Goal: Task Accomplishment & Management: Use online tool/utility

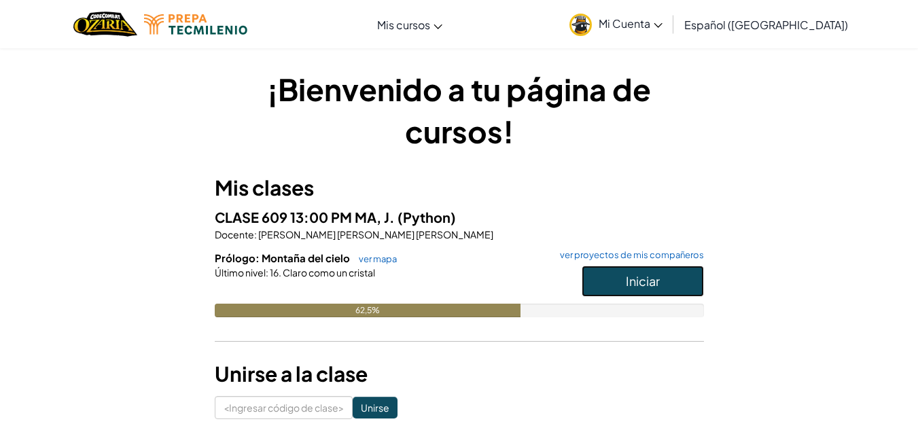
click at [642, 284] on font "Iniciar" at bounding box center [643, 281] width 34 height 16
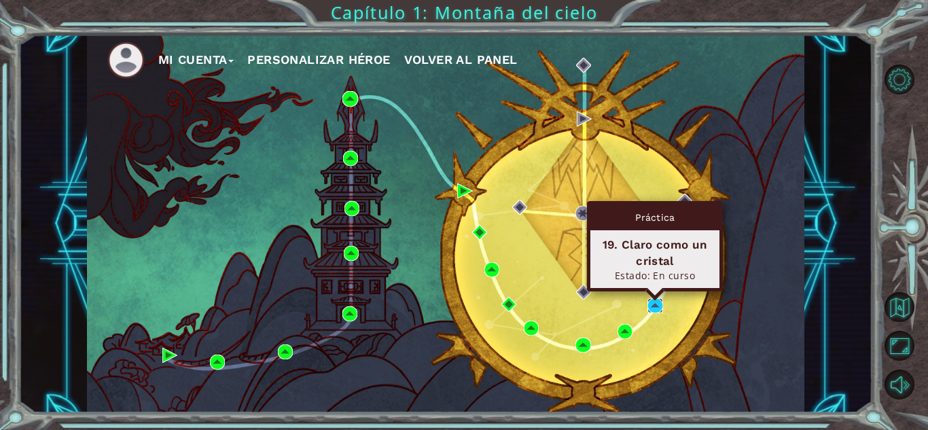
click at [654, 307] on img at bounding box center [655, 305] width 15 height 15
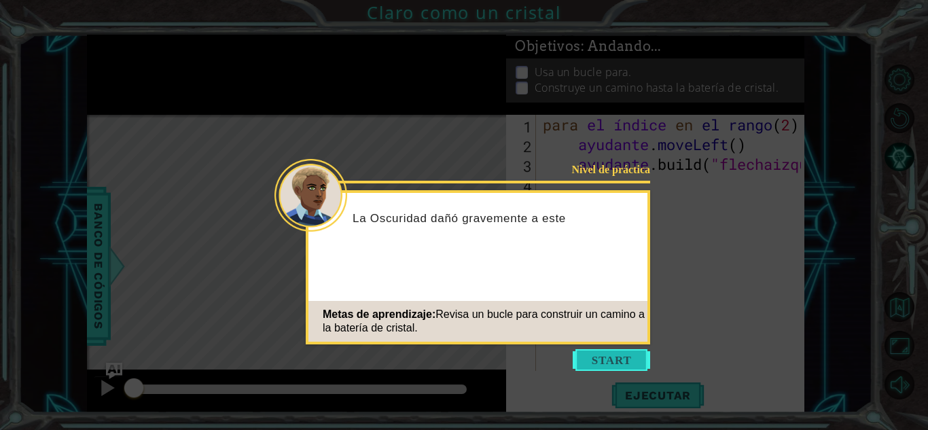
click at [600, 354] on button "Comenzar" at bounding box center [611, 360] width 77 height 22
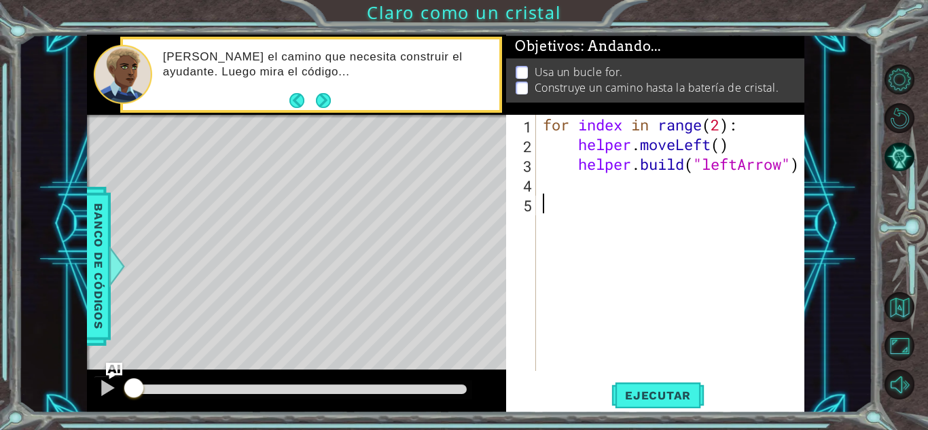
click at [746, 230] on div "for index in range ( 2 ) : helper . moveLeft ( ) helper . build ( "leftArrow" )" at bounding box center [674, 263] width 268 height 296
click at [680, 398] on span "Ejecutar" at bounding box center [658, 396] width 93 height 14
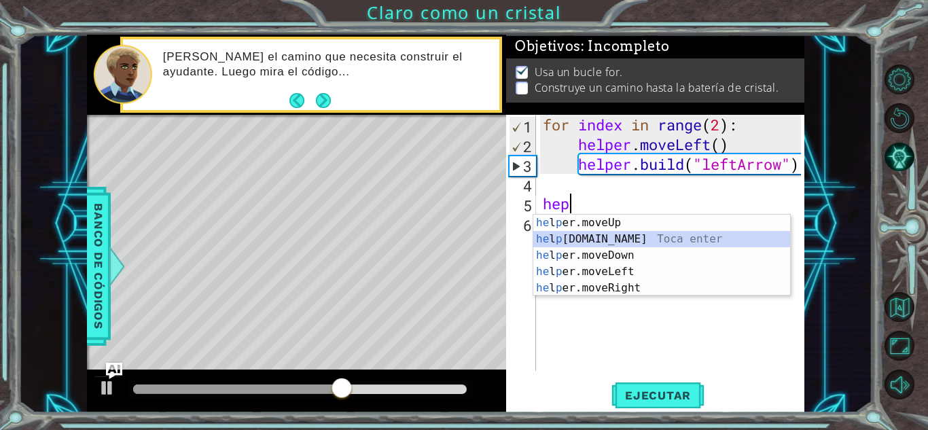
click at [618, 239] on div "he l p er.moveUp Toca enter he l p [DOMAIN_NAME] Toca enter he l p er.moveDown …" at bounding box center [662, 272] width 257 height 114
type textarea "[DOMAIN_NAME]("rightArrow")"
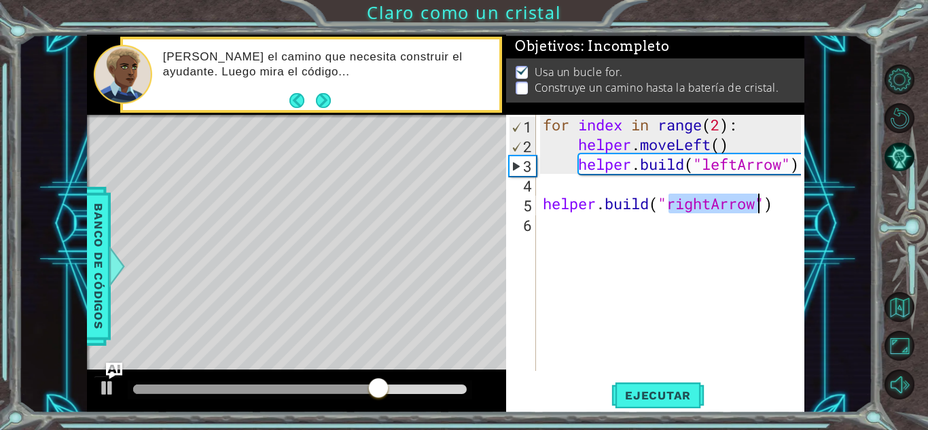
click at [649, 223] on div "for index in range ( 2 ) : helper . moveLeft ( ) helper . build ( "leftArrow" )…" at bounding box center [674, 263] width 268 height 296
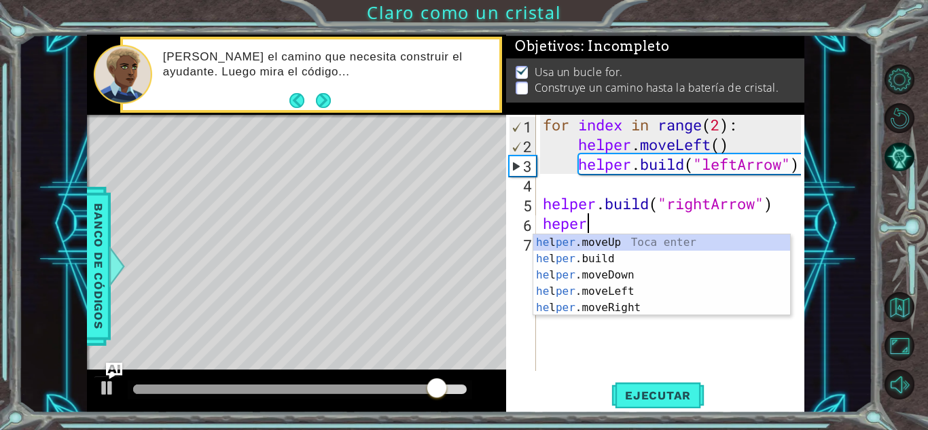
scroll to position [0, 1]
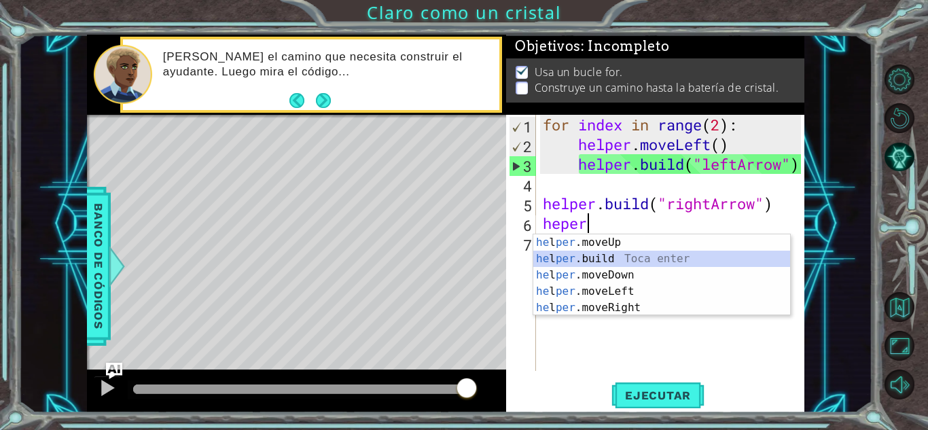
click at [634, 259] on div "he l per .moveUp Toca enter he l per .build Toca enter he l per .moveDown Toca …" at bounding box center [662, 291] width 257 height 114
type textarea "[DOMAIN_NAME]("rightArrow")"
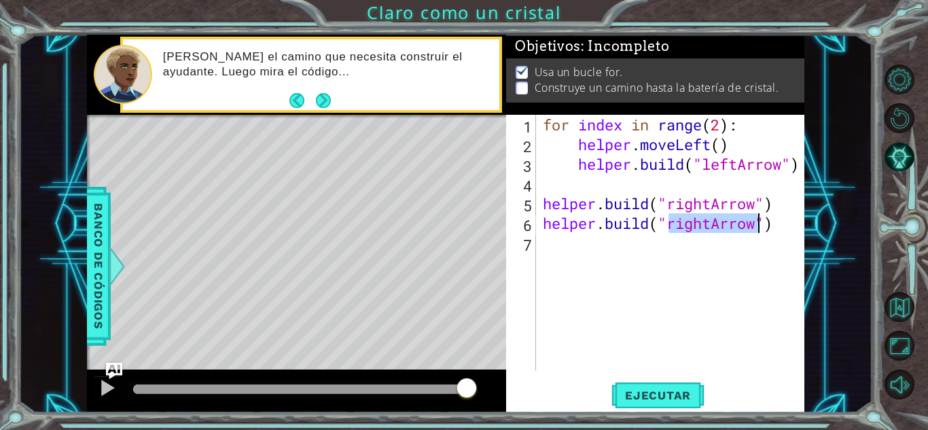
click at [646, 253] on div "for index in range ( 2 ) : helper . moveLeft ( ) helper . build ( "leftArrow" )…" at bounding box center [674, 263] width 268 height 296
click at [657, 392] on span "Ejecutar" at bounding box center [658, 396] width 93 height 14
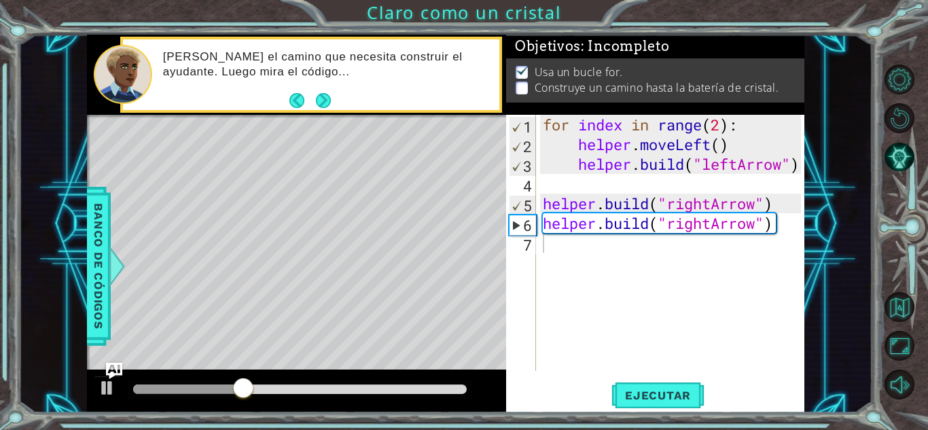
click at [538, 203] on div "1 2 3 4 5 6 7 for index in range ( 2 ) : helper . moveLeft ( ) helper . build (…" at bounding box center [653, 243] width 295 height 256
click at [543, 203] on div "for index in range ( 2 ) : helper . moveLeft ( ) helper . build ( "leftArrow" )…" at bounding box center [674, 263] width 268 height 296
click at [543, 203] on div "for index in range ( 2 ) : helper . moveLeft ( ) helper . build ( "leftArrow" )…" at bounding box center [670, 243] width 261 height 256
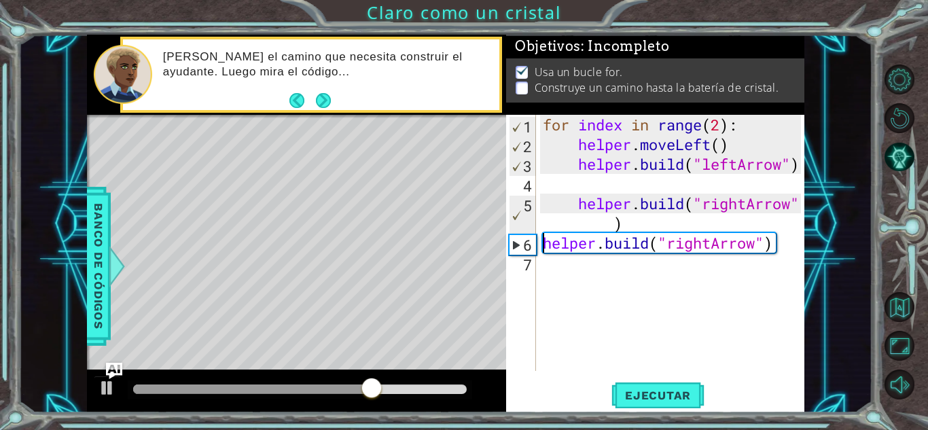
click at [540, 244] on div "for index in range ( 2 ) : helper . moveLeft ( ) helper . build ( "leftArrow" )…" at bounding box center [670, 243] width 261 height 256
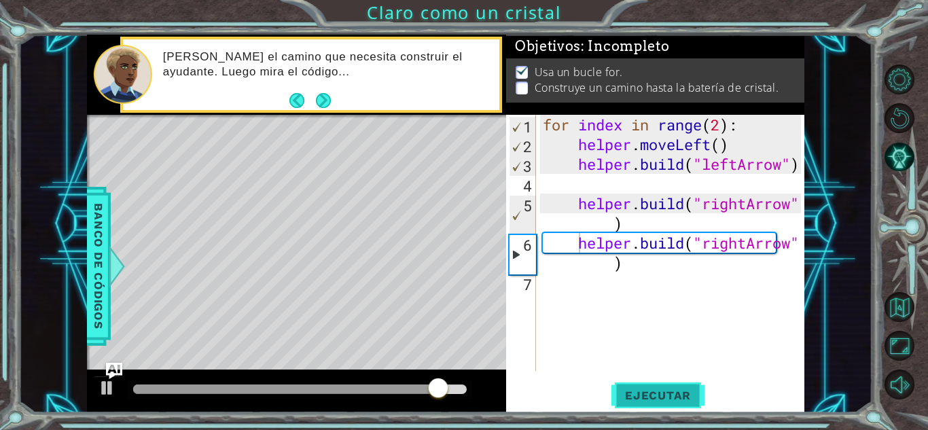
click at [642, 394] on span "Ejecutar" at bounding box center [658, 396] width 93 height 14
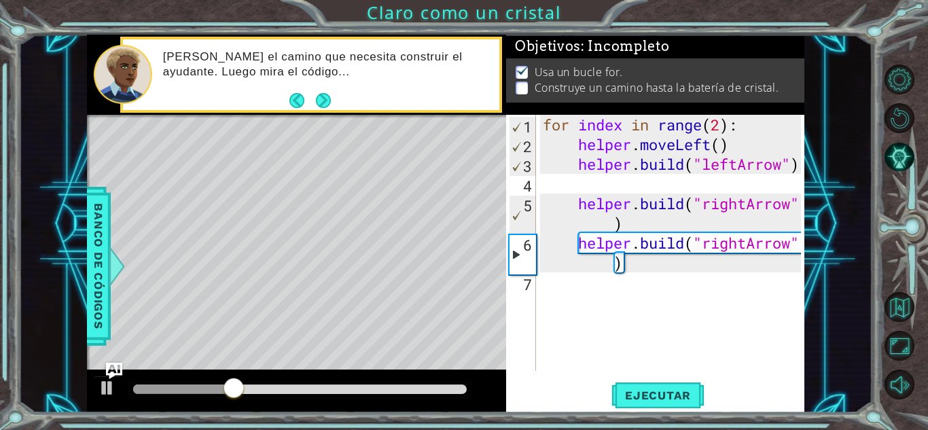
click at [576, 205] on div "for index in range ( 2 ) : helper . moveLeft ( ) helper . build ( "leftArrow" )…" at bounding box center [674, 263] width 268 height 296
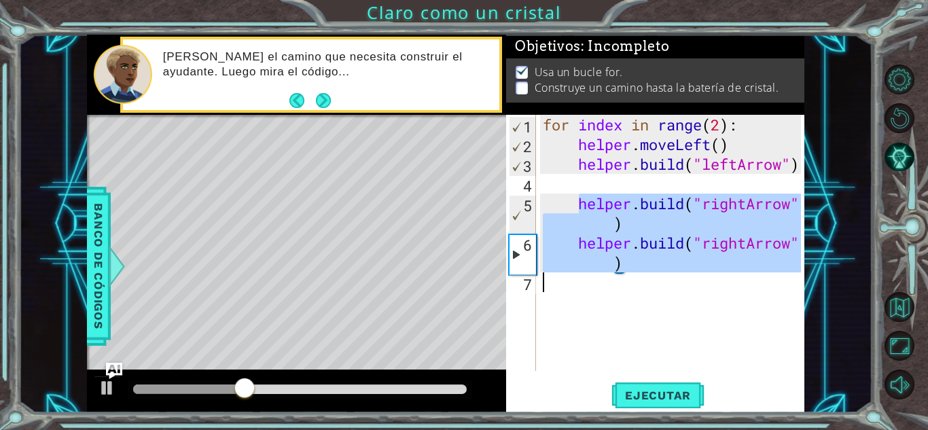
drag, startPoint x: 576, startPoint y: 205, endPoint x: 710, endPoint y: 290, distance: 158.0
click at [710, 290] on div "for index in range ( 2 ) : helper . moveLeft ( ) helper . build ( "leftArrow" )…" at bounding box center [674, 263] width 268 height 296
type textarea "[DOMAIN_NAME]("rightArrow")"
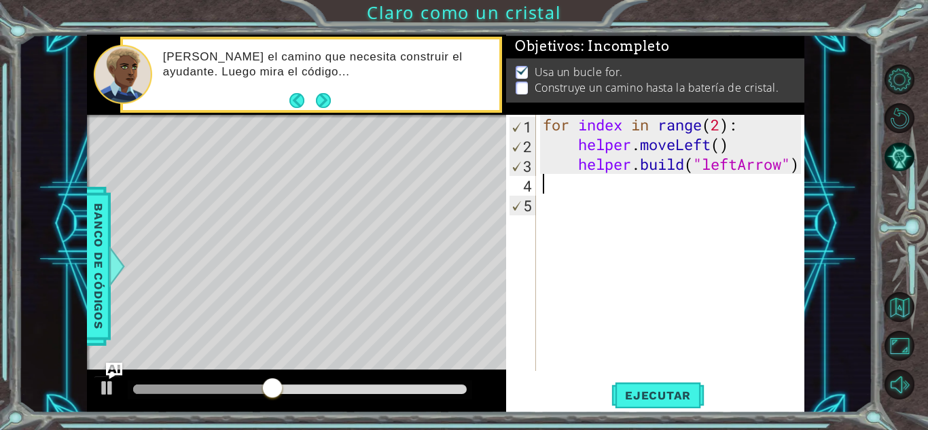
click at [643, 185] on div "for index in range ( 2 ) : helper . moveLeft ( ) helper . build ( "leftArrow" )" at bounding box center [674, 263] width 268 height 296
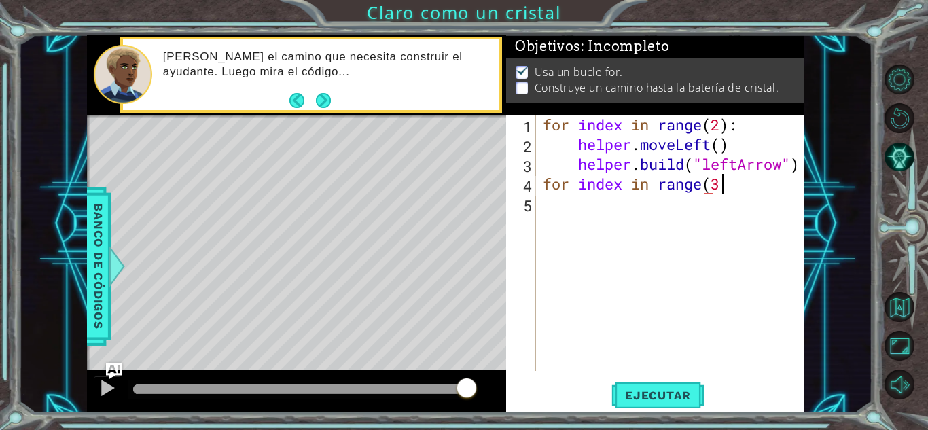
scroll to position [0, 7]
type textarea "for index in range(3)"
click at [748, 186] on div "for index in range ( 2 ) : helper . moveLeft ( ) helper . build ( "leftArrow" )…" at bounding box center [674, 263] width 268 height 296
type textarea "for index in range(3):"
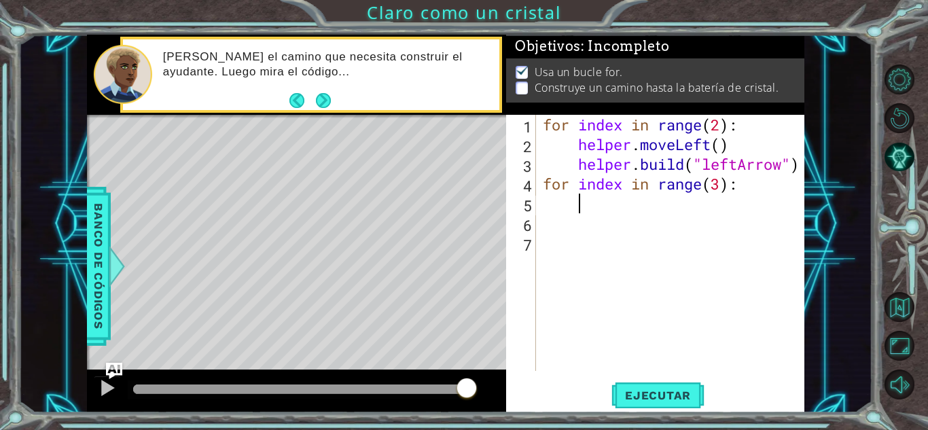
scroll to position [0, 1]
type textarea "g"
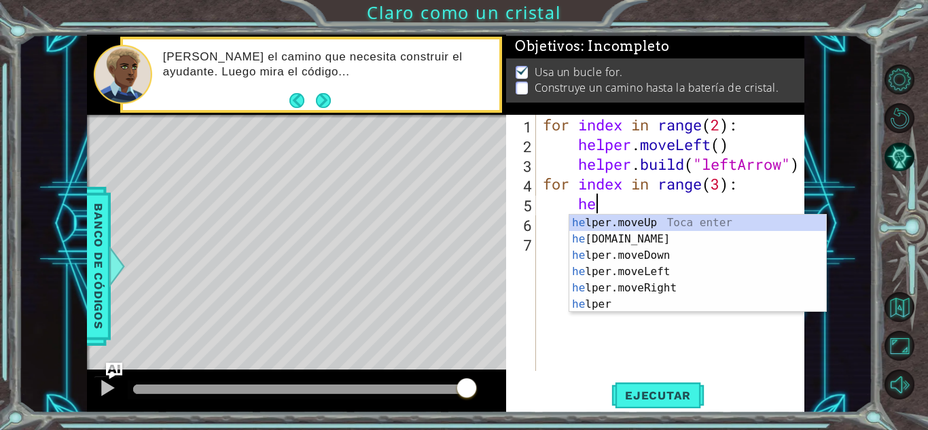
scroll to position [0, 2]
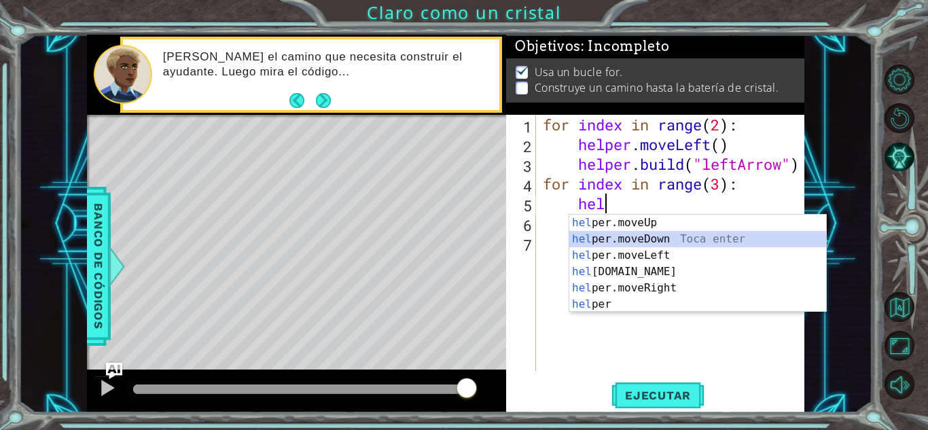
click at [660, 240] on div "hel per.moveUp Toca enter hel per.moveDown Toca enter hel per.moveLeft Toca ent…" at bounding box center [698, 280] width 257 height 130
type textarea "helper.moveDown(1)"
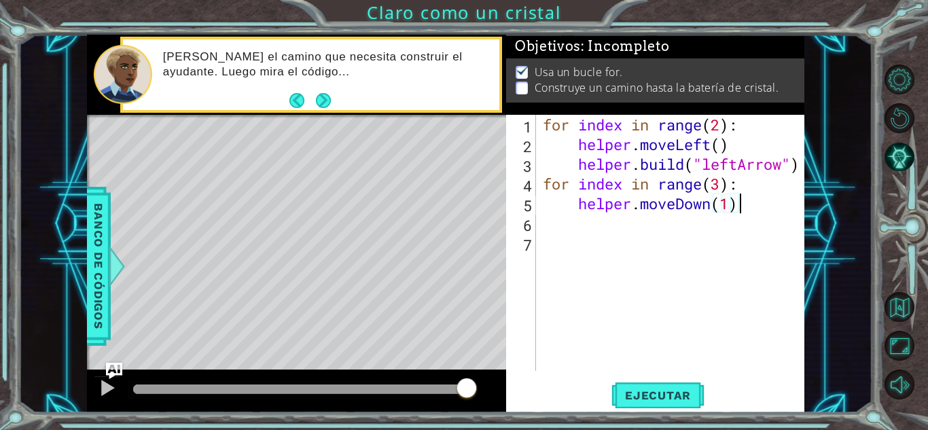
click at [763, 203] on div "for index in range ( 2 ) : helper . moveLeft ( ) helper . build ( "leftArrow" )…" at bounding box center [674, 263] width 268 height 296
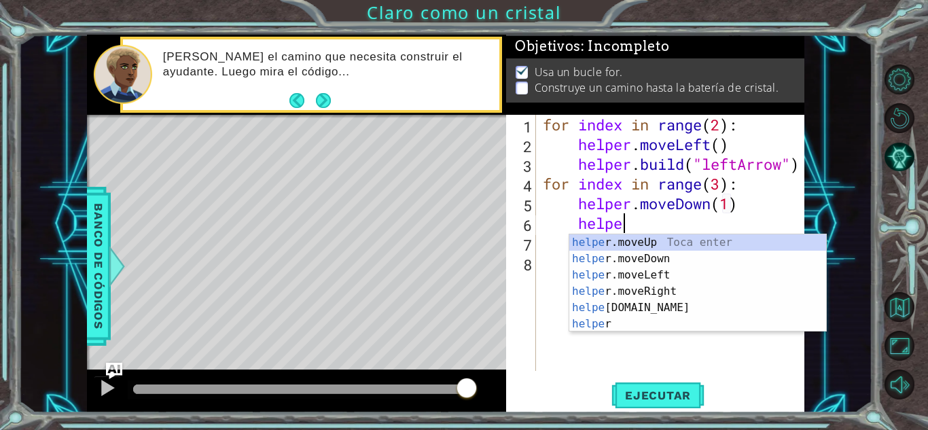
scroll to position [0, 3]
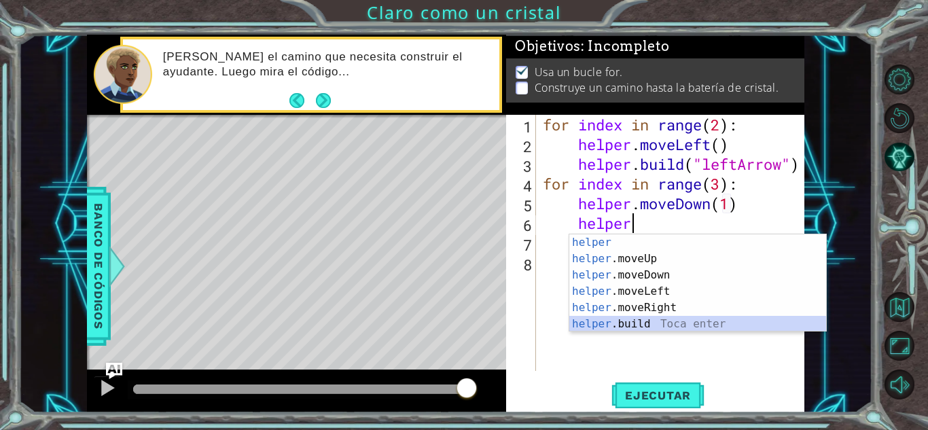
click at [648, 323] on div "helper Toca enter helper .moveUp Toca enter helper .moveDown Toca enter helper …" at bounding box center [698, 299] width 257 height 130
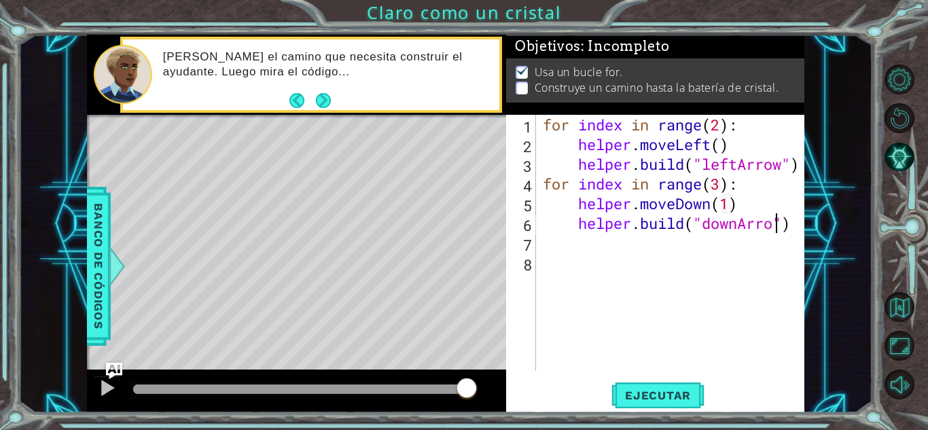
scroll to position [0, 11]
click at [690, 385] on button "Ejecutar" at bounding box center [658, 396] width 93 height 30
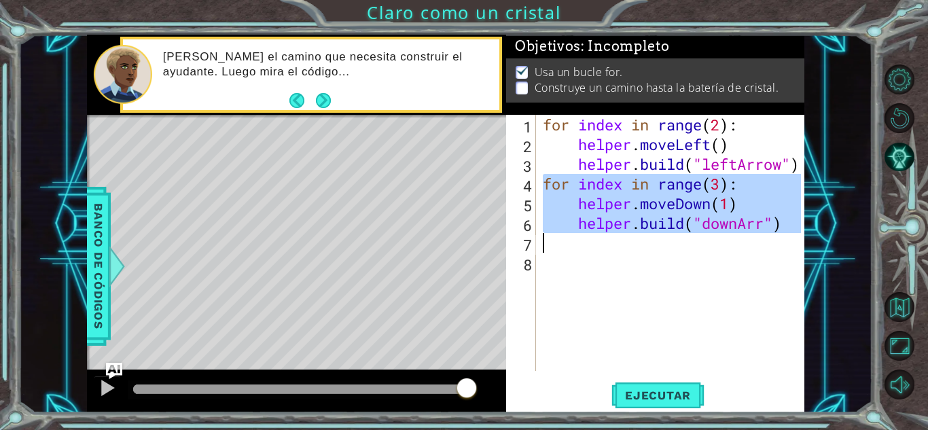
drag, startPoint x: 557, startPoint y: 184, endPoint x: 770, endPoint y: 241, distance: 220.4
click at [770, 241] on div "for index in range ( 2 ) : helper . moveLeft ( ) helper . build ( "leftArrow" )…" at bounding box center [674, 263] width 268 height 296
type textarea "[DOMAIN_NAME]("downArr")"
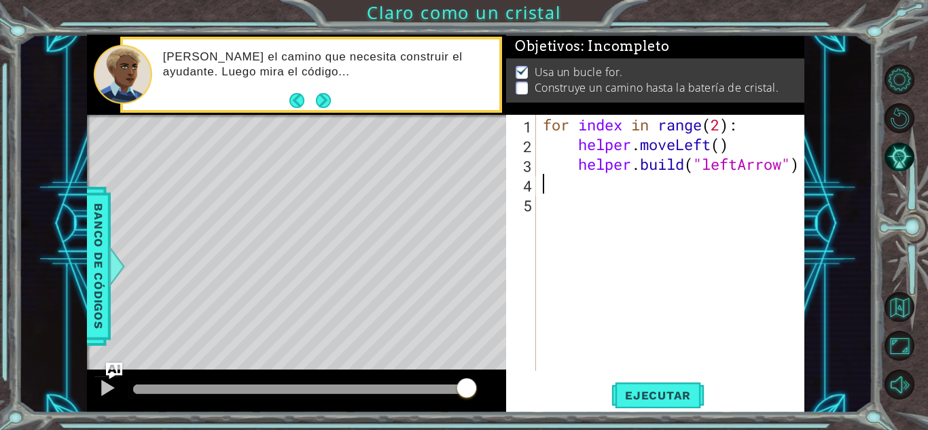
click at [799, 154] on div "for index in range ( 2 ) : helper . moveLeft ( ) helper . build ( "leftArrow" )" at bounding box center [674, 263] width 268 height 296
click at [801, 168] on div "for index in range ( 2 ) : helper . moveLeft ( ) helper . build ( "leftArrow" )" at bounding box center [674, 263] width 268 height 296
type textarea "[DOMAIN_NAME]("leftArrow")"
click at [801, 168] on div "for index in range ( 2 ) : helper . moveLeft ( ) helper . build ( "leftArrow" )" at bounding box center [674, 263] width 268 height 296
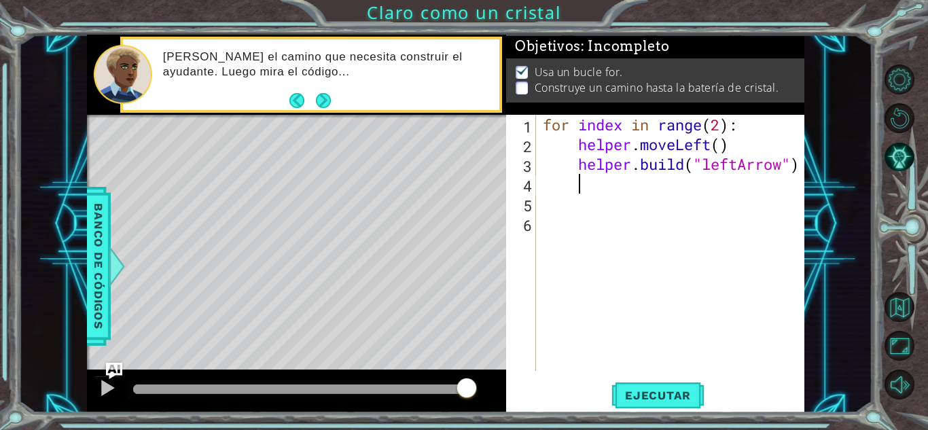
scroll to position [0, 1]
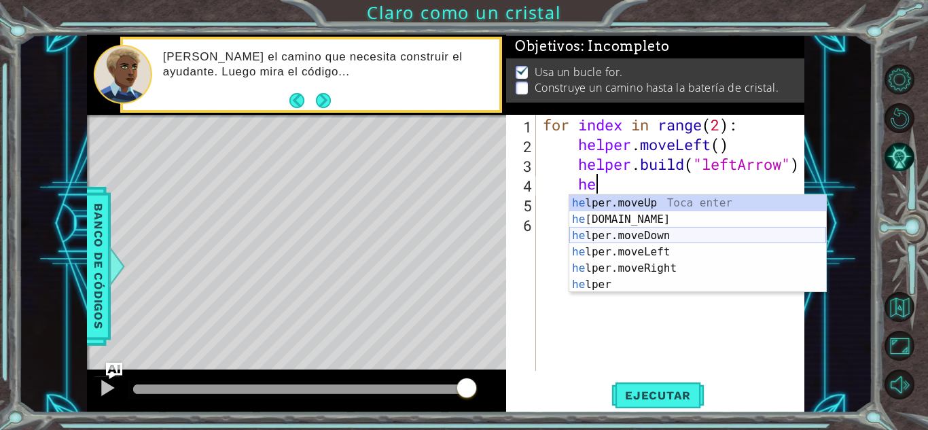
click at [691, 234] on div "he lper.moveUp Toca enter he [DOMAIN_NAME] Toca enter he lper.moveDown Toca ent…" at bounding box center [698, 260] width 257 height 130
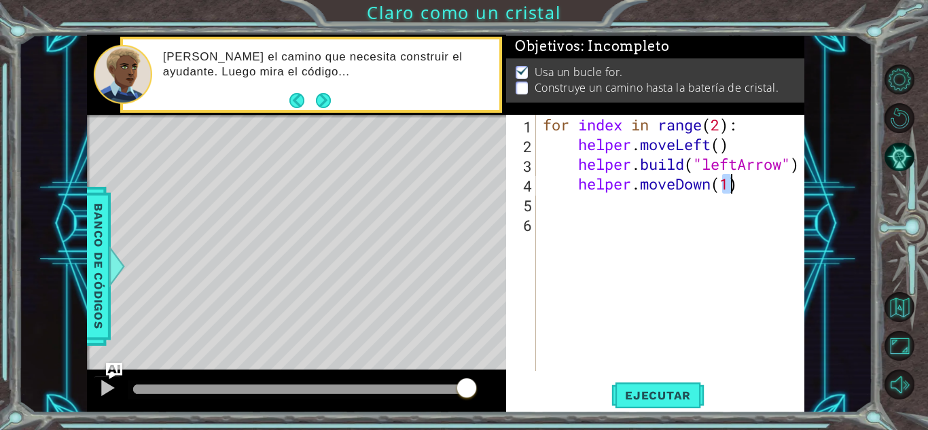
type textarea "helper.moveDown(1)"
click at [742, 187] on div "for index in range ( 2 ) : helper . moveLeft ( ) helper . build ( "leftArrow" )…" at bounding box center [674, 263] width 268 height 296
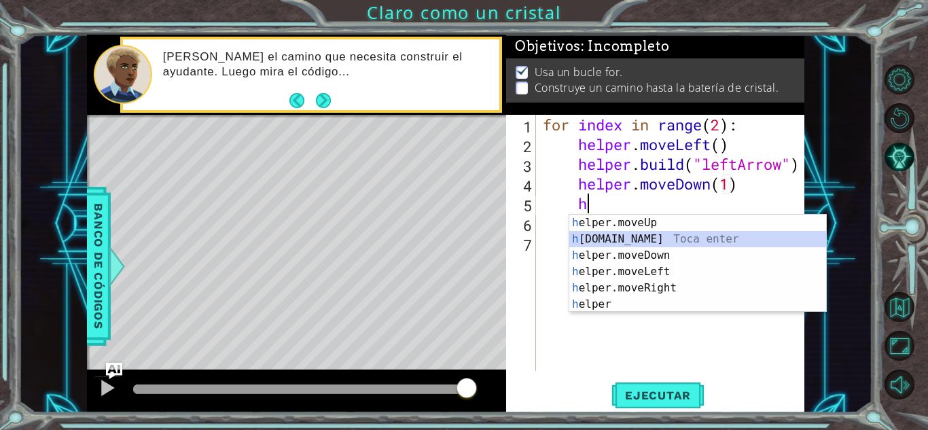
click at [675, 236] on div "h elper.moveUp Toca enter h [DOMAIN_NAME] Toca enter h elper.moveDown Toca ente…" at bounding box center [698, 280] width 257 height 130
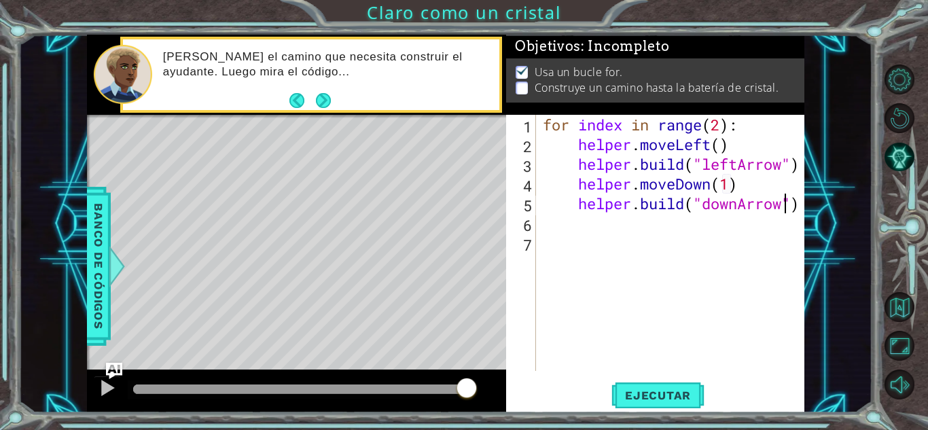
scroll to position [0, 11]
click at [648, 394] on span "Ejecutar" at bounding box center [658, 396] width 93 height 14
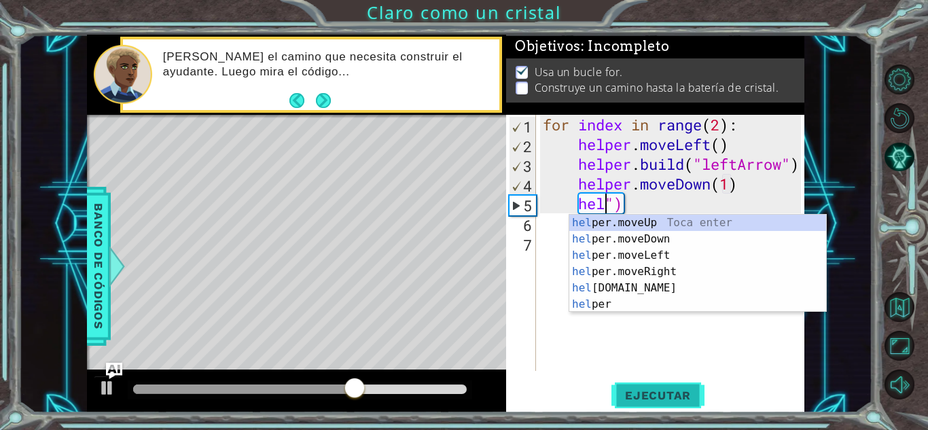
scroll to position [0, 0]
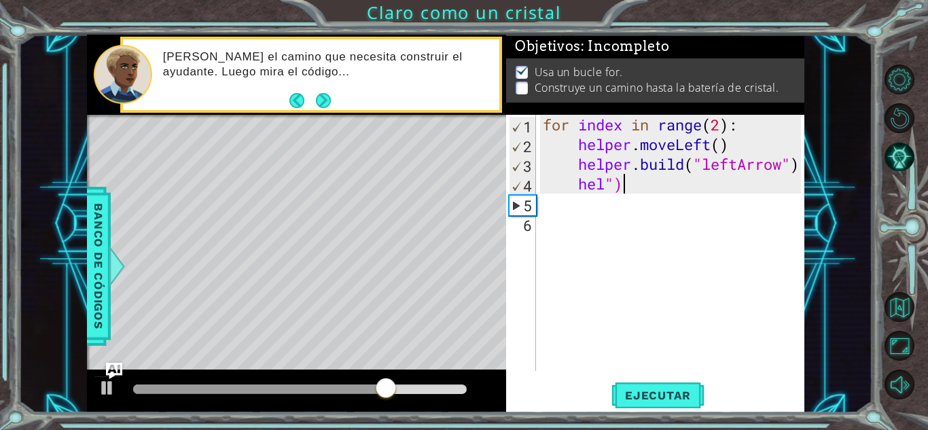
click at [703, 183] on div "for index in range ( 2 ) : helper . moveLeft ( ) helper . build ( "leftArrow" )…" at bounding box center [674, 263] width 268 height 296
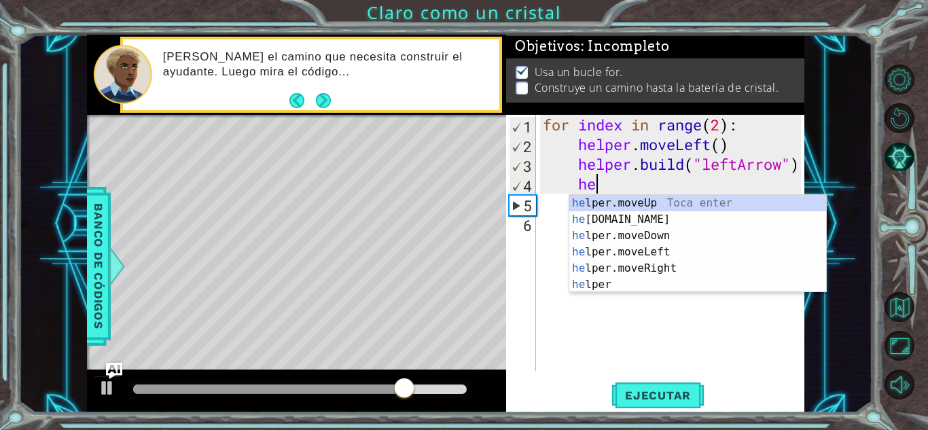
type textarea "h"
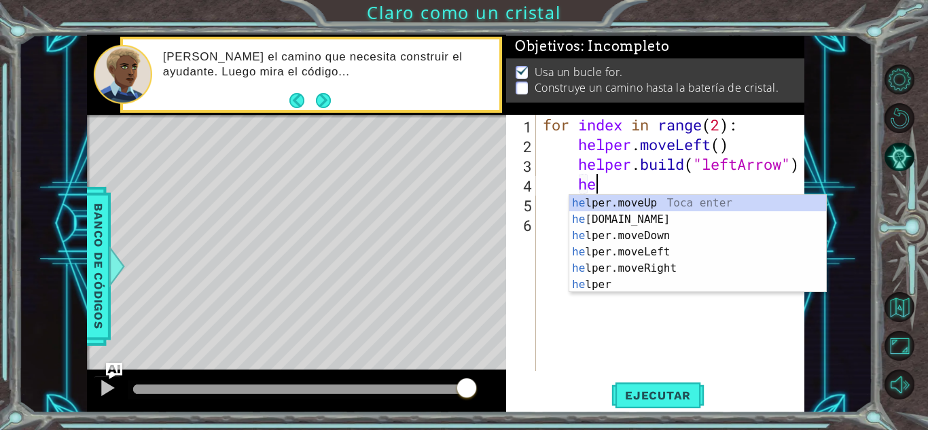
scroll to position [0, 2]
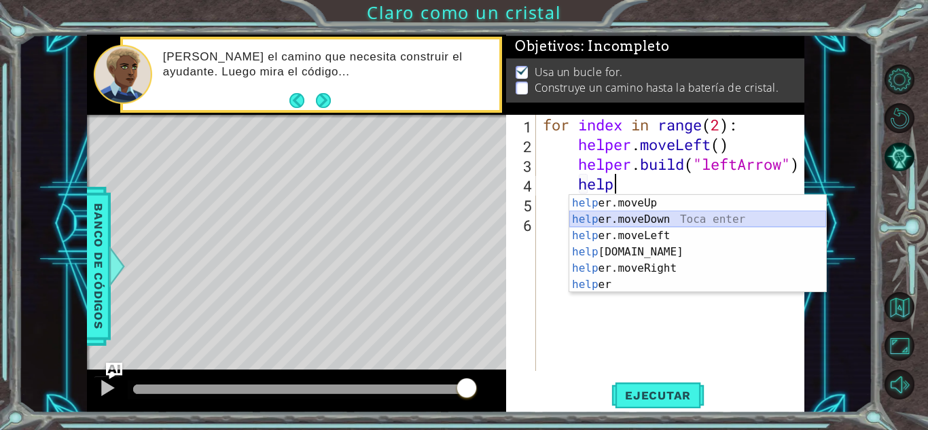
click at [672, 217] on div "help er.moveUp Toca enter help er.moveDown Toca enter help er.moveLeft Toca ent…" at bounding box center [698, 260] width 257 height 130
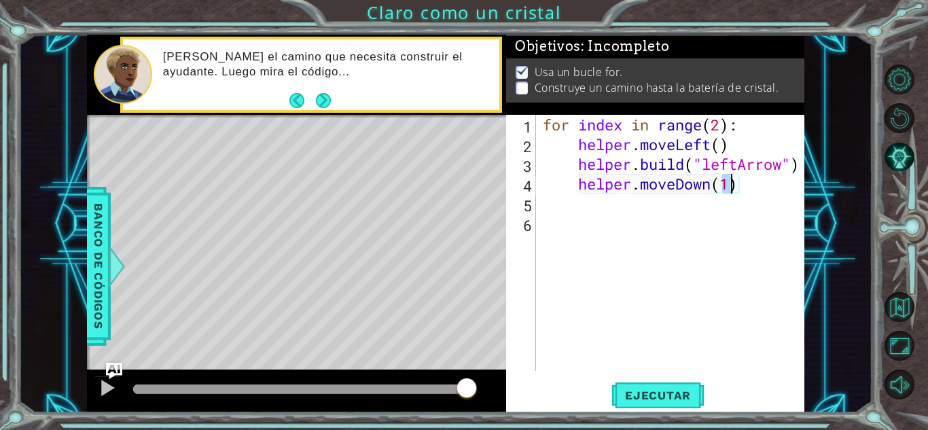
type textarea "helper.moveDown()"
click at [752, 192] on div "for index in range ( 2 ) : helper . moveLeft ( ) helper . build ( "leftArrow" )…" at bounding box center [674, 263] width 268 height 296
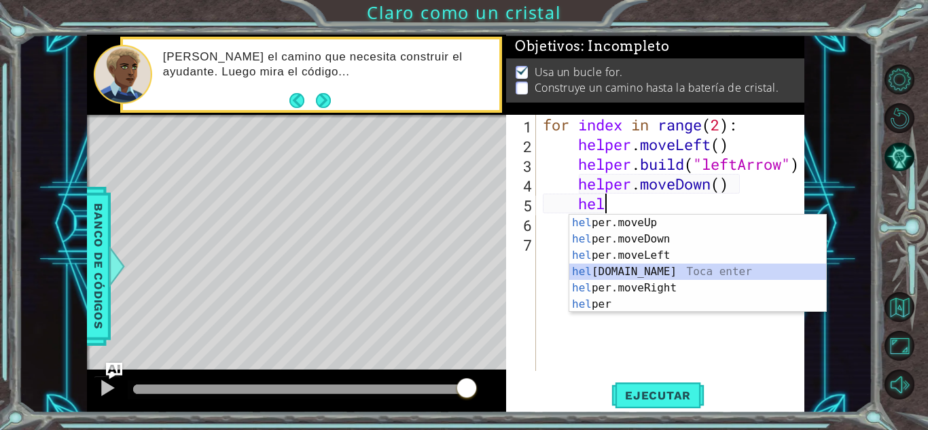
click at [650, 277] on div "hel per.moveUp Toca enter hel per.moveDown Toca enter hel per.moveLeft Toca ent…" at bounding box center [698, 280] width 257 height 130
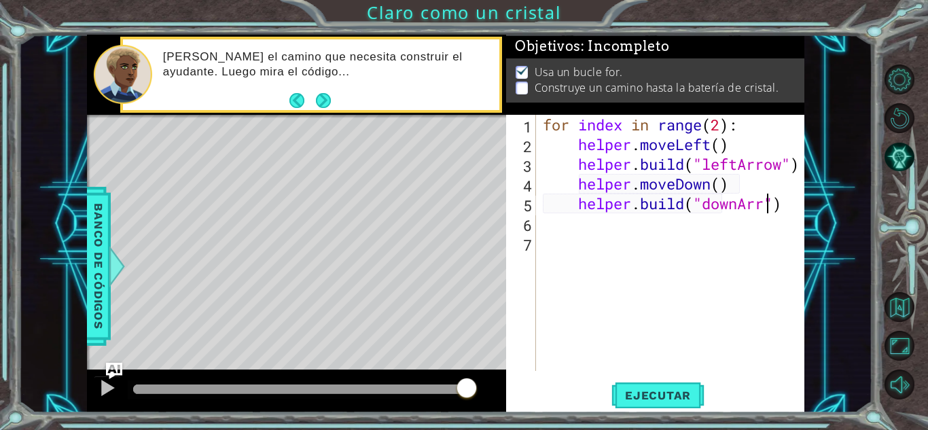
scroll to position [0, 10]
type textarea "[DOMAIN_NAME]("downArrow")"
click at [798, 213] on div "for index in range ( 2 ) : helper . moveLeft ( ) helper . build ( "leftArrow" )…" at bounding box center [674, 263] width 268 height 296
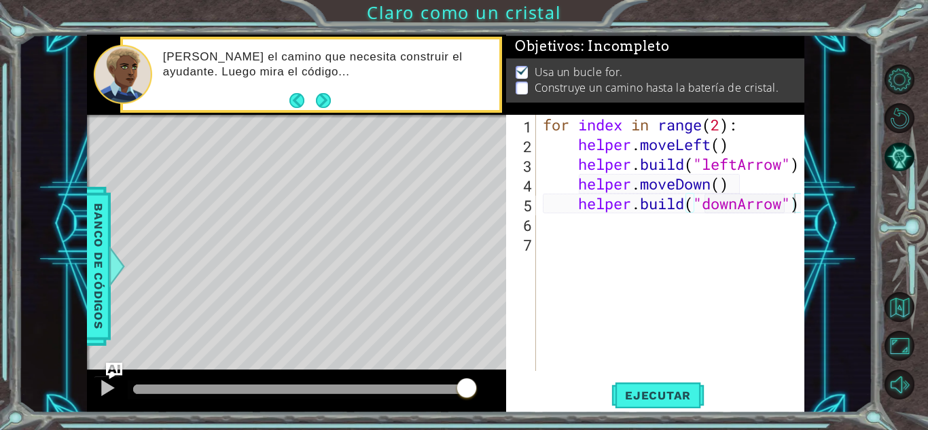
click at [802, 209] on div "[DOMAIN_NAME]("downArrow") 1 2 3 4 5 6 7 for index in range ( 2 ) : helper . mo…" at bounding box center [655, 264] width 298 height 298
click at [541, 231] on div "for index in range ( 2 ) : helper . moveLeft ( ) helper . build ( "leftArrow" )…" at bounding box center [674, 263] width 268 height 296
type textarea "for index in range(2):"
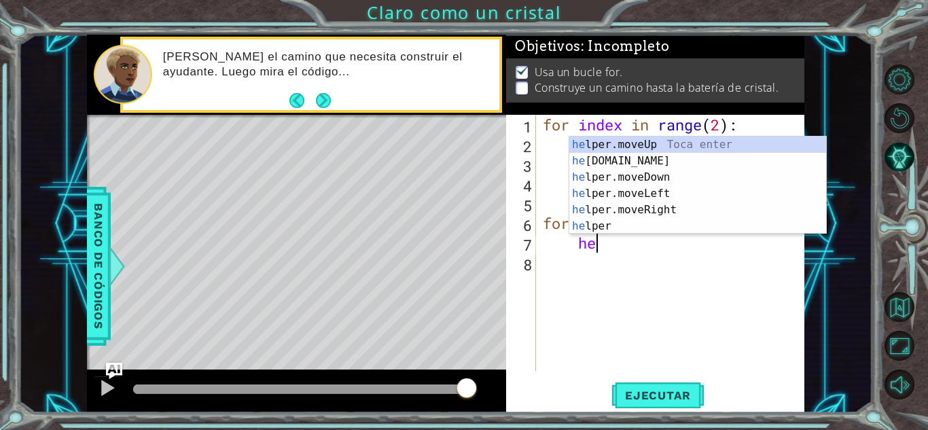
scroll to position [0, 2]
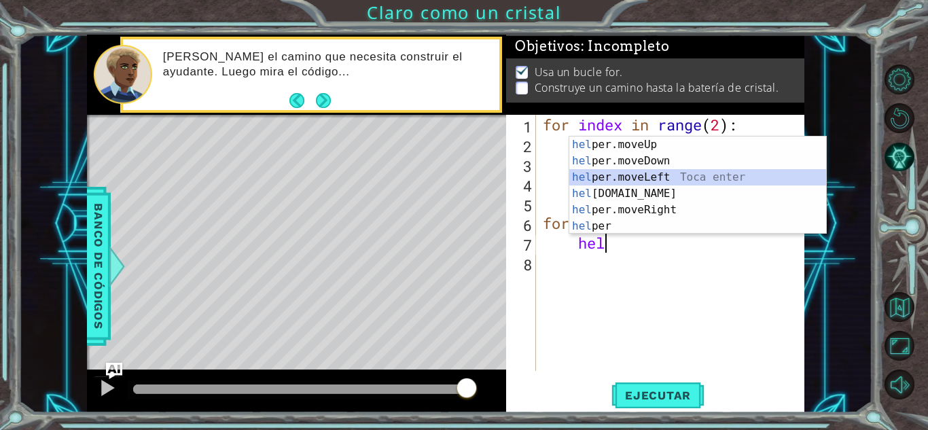
click at [621, 174] on div "hel per.moveUp Toca enter hel per.moveDown Toca enter hel per.moveLeft Toca ent…" at bounding box center [698, 202] width 257 height 130
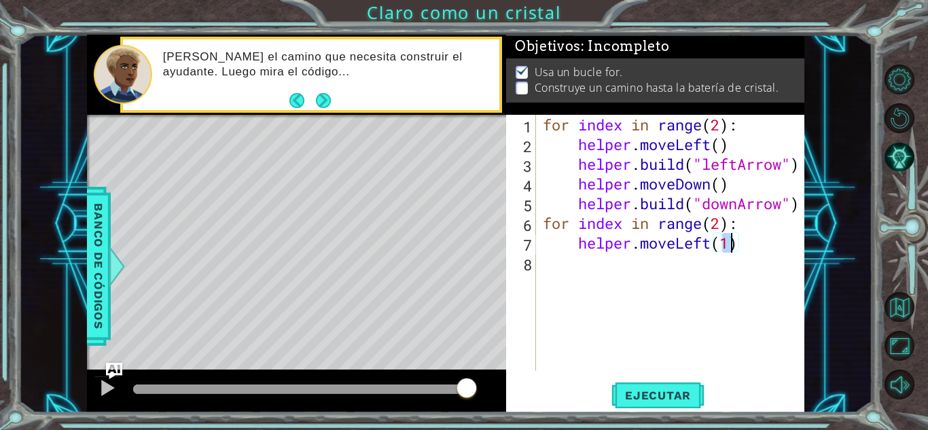
type textarea "helper.moveLeft()"
click at [748, 243] on div "for index in range ( 2 ) : helper . moveLeft ( ) helper . build ( "leftArrow" )…" at bounding box center [674, 263] width 268 height 296
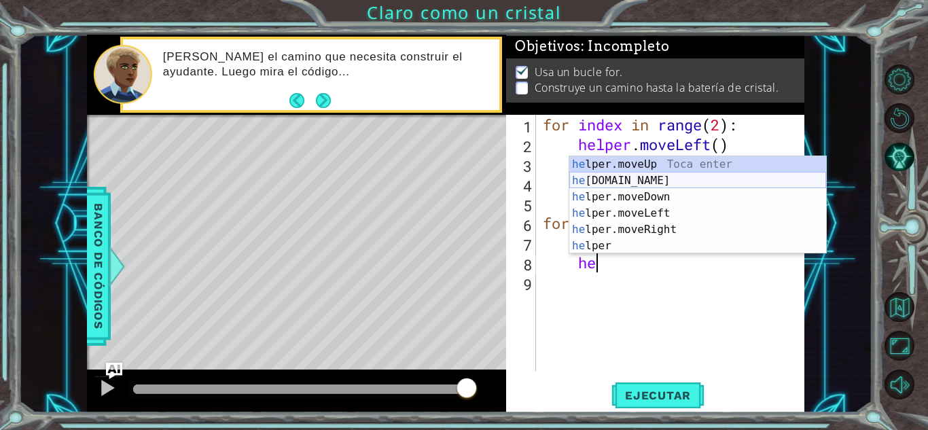
click at [661, 175] on div "he lper.moveUp Toca enter he [DOMAIN_NAME] Toca enter he lper.moveDown Toca ent…" at bounding box center [698, 221] width 257 height 130
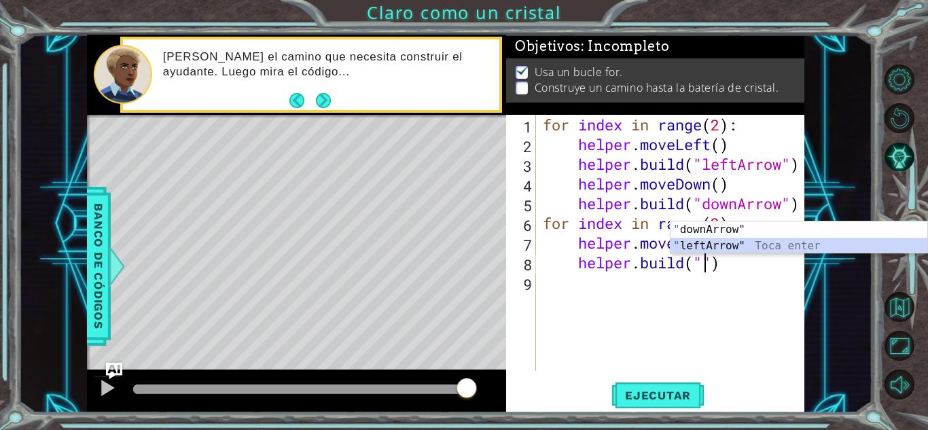
click at [767, 246] on div "" downArrow" Toca enter " leftArrow" Toca enter" at bounding box center [799, 254] width 257 height 65
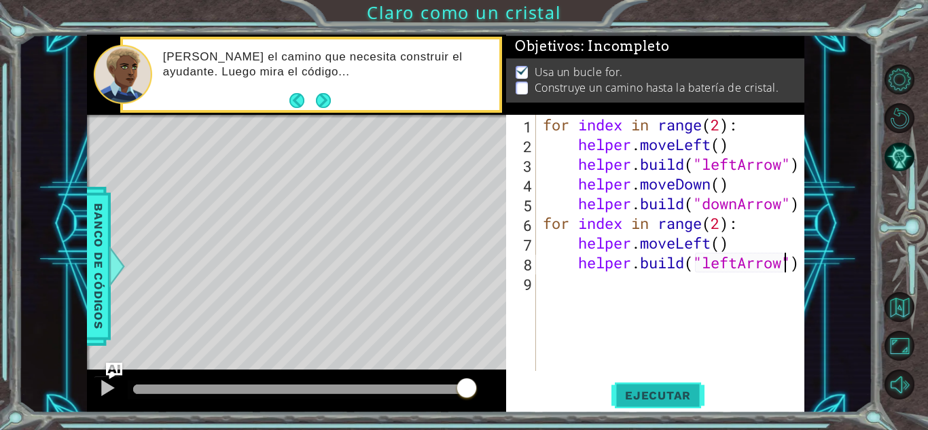
type textarea "[DOMAIN_NAME]("leftArrow")"
click at [656, 395] on span "Ejecutar" at bounding box center [658, 396] width 93 height 14
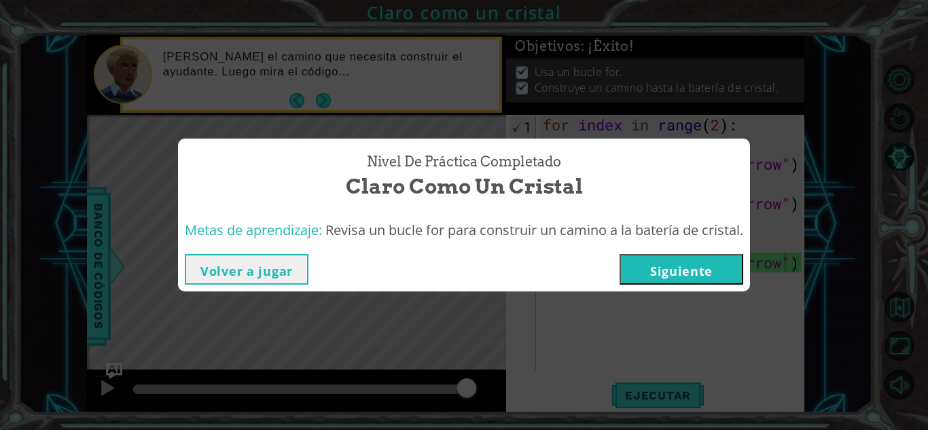
click at [676, 285] on div "Volver a jugar [GEOGRAPHIC_DATA]" at bounding box center [464, 269] width 572 height 44
click at [691, 261] on button "Siguiente" at bounding box center [682, 269] width 124 height 31
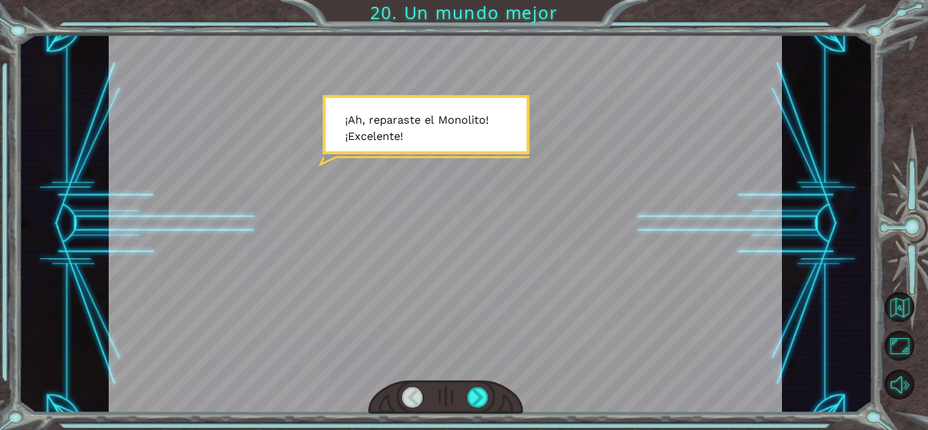
click at [515, 215] on div at bounding box center [446, 224] width 674 height 379
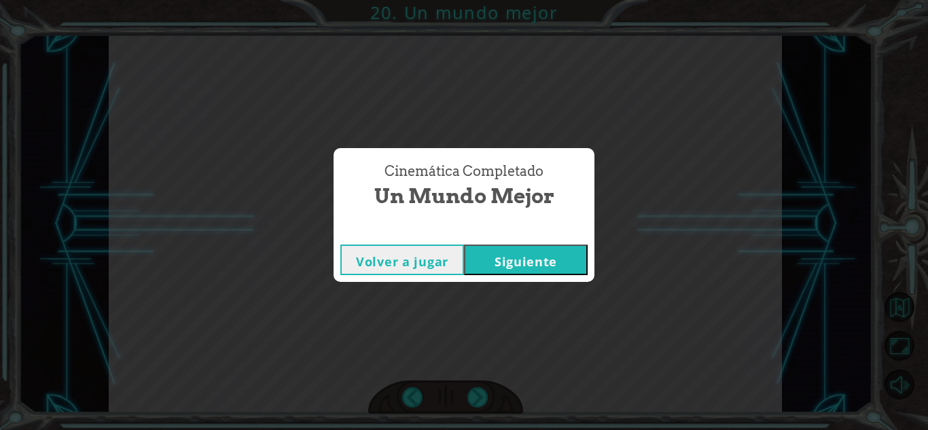
click at [503, 248] on button "Siguiente" at bounding box center [526, 260] width 124 height 31
